Goal: Contribute content: Add original content to the website for others to see

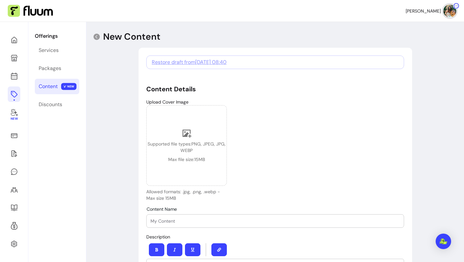
select select "***"
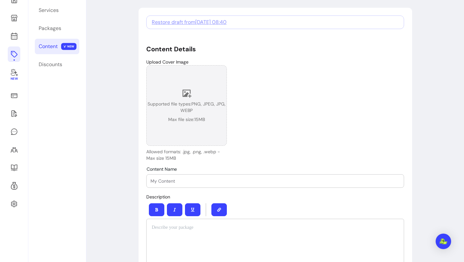
scroll to position [41, 0]
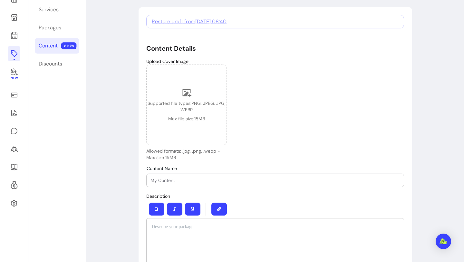
click at [224, 15] on div "Restore draft from [DATE] 08:40" at bounding box center [275, 22] width 258 height 14
click at [224, 20] on span "Restore draft from [DATE] 08:40" at bounding box center [189, 21] width 75 height 7
type input "Autumn Equinox Reflection Journal"
type input "0"
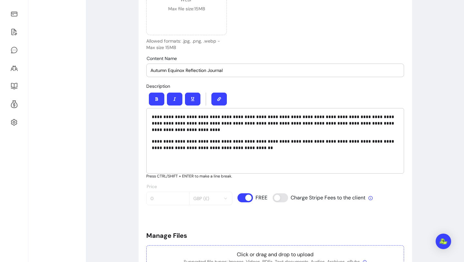
scroll to position [33, 0]
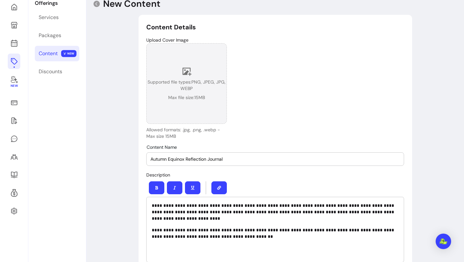
click at [188, 77] on div "Supported file types: PNG, JPEG, JPG, WEBP Max file size: 15 MB" at bounding box center [187, 83] width 80 height 34
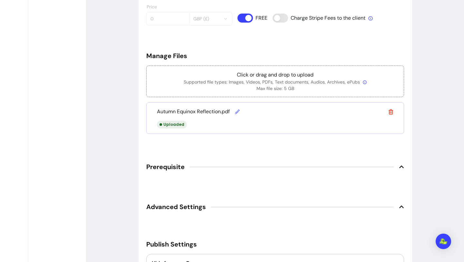
scroll to position [359, 0]
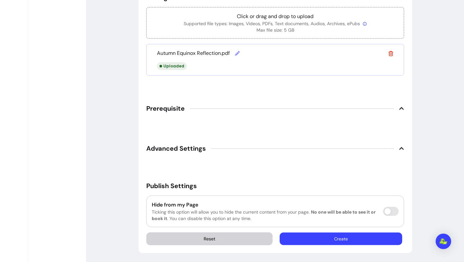
click at [342, 238] on button "Create" at bounding box center [341, 238] width 122 height 13
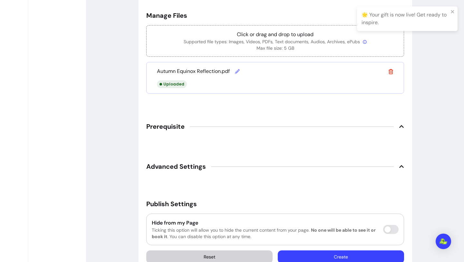
scroll to position [22, 0]
